Goal: Information Seeking & Learning: Learn about a topic

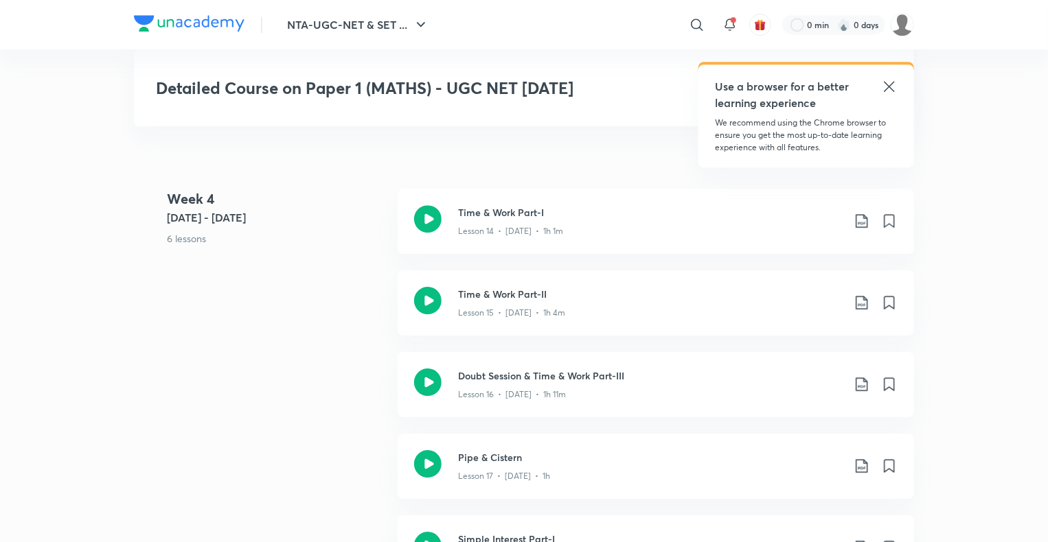
scroll to position [2042, 0]
click at [424, 231] on icon at bounding box center [427, 217] width 27 height 27
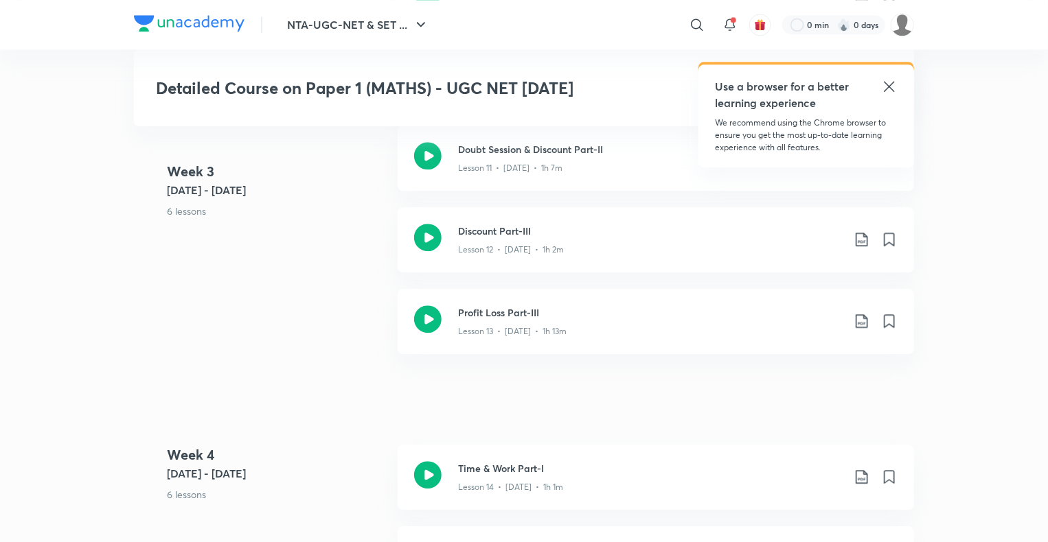
scroll to position [1785, 0]
click at [409, 338] on div "Profit Loss Part-III Lesson 13 • Jul 27 • 1h 13m" at bounding box center [655, 320] width 516 height 65
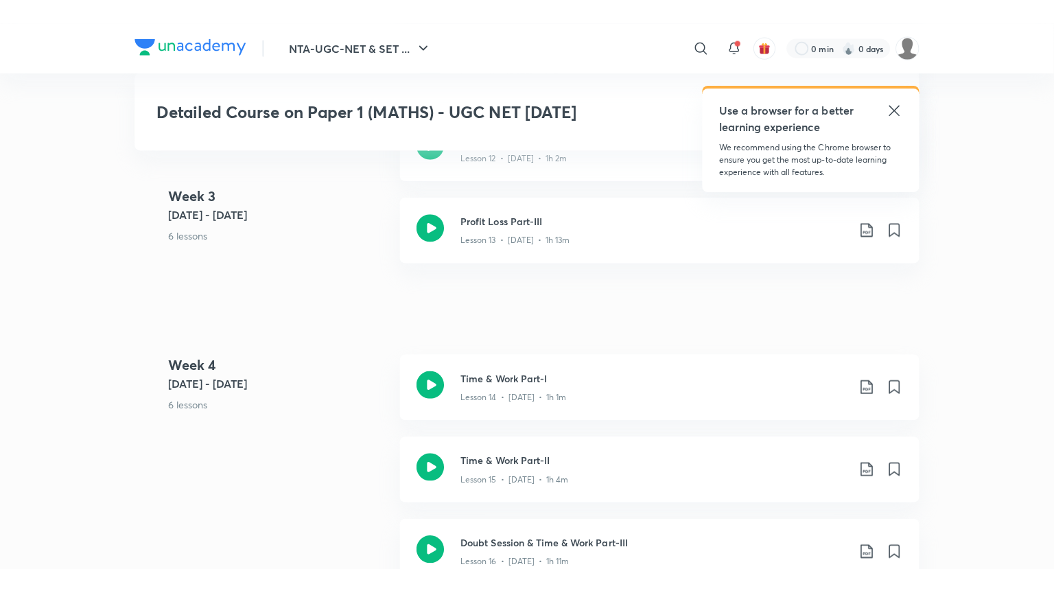
scroll to position [1929, 0]
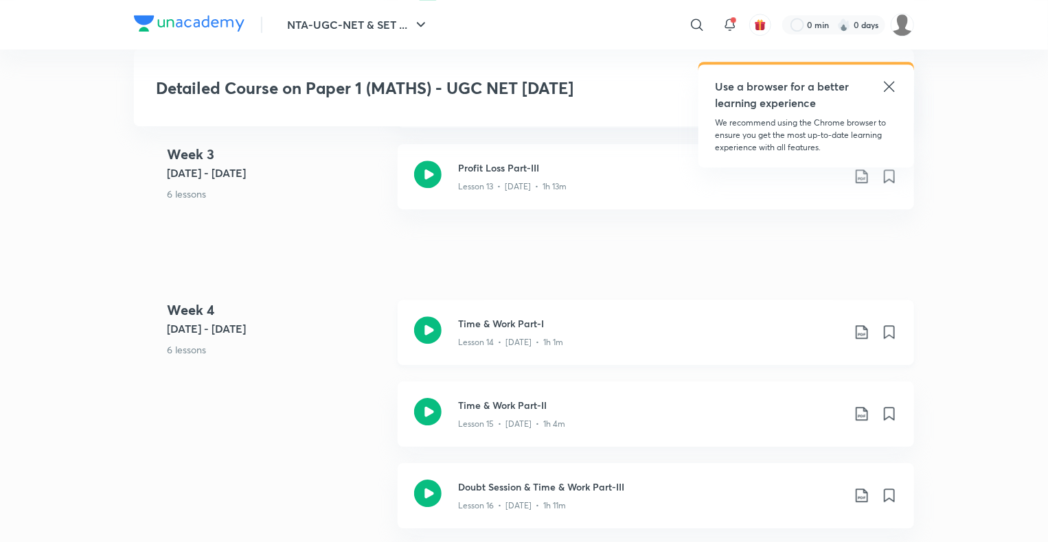
click at [426, 344] on icon at bounding box center [427, 329] width 27 height 27
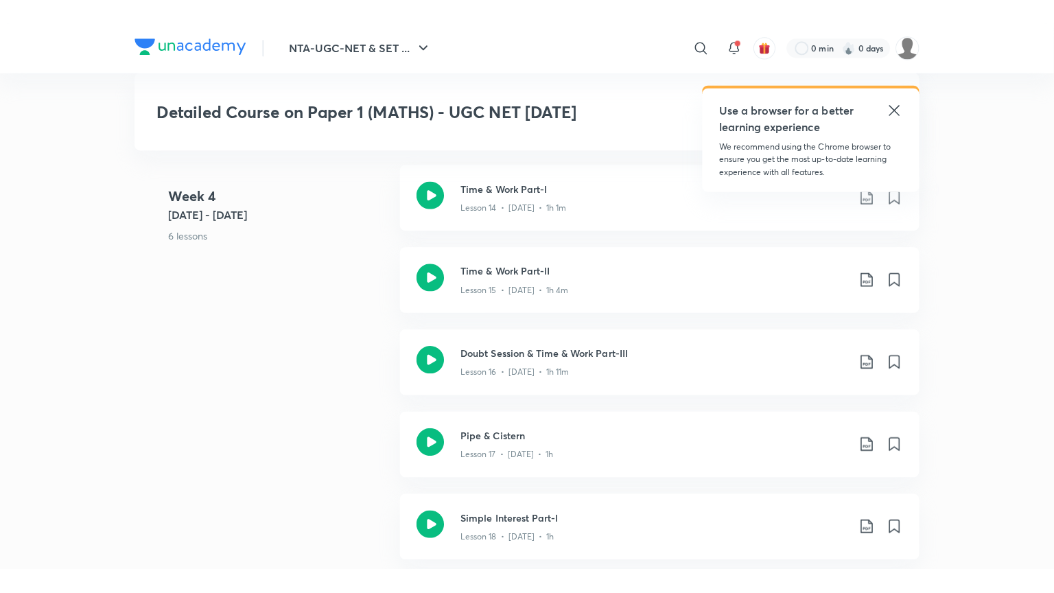
scroll to position [2077, 0]
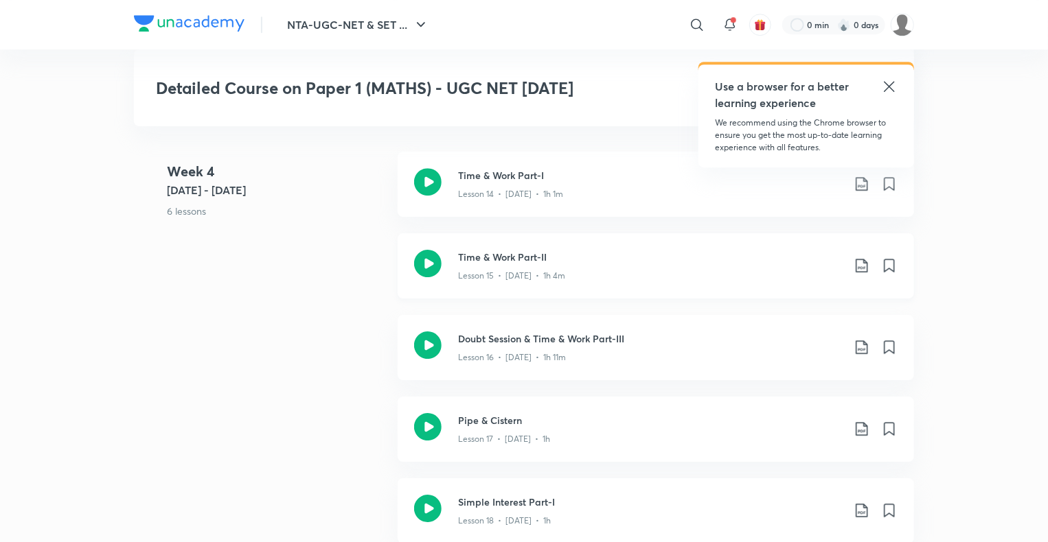
click at [437, 277] on icon at bounding box center [427, 263] width 27 height 27
